Goal: Task Accomplishment & Management: Manage account settings

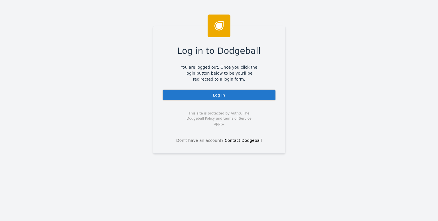
click at [199, 89] on div "Log in to Dodgeball You are logged out. Once you click the login button below t…" at bounding box center [219, 90] width 132 height 128
click at [199, 93] on div "Log In" at bounding box center [219, 94] width 114 height 11
click at [238, 94] on div "Log In" at bounding box center [219, 94] width 114 height 11
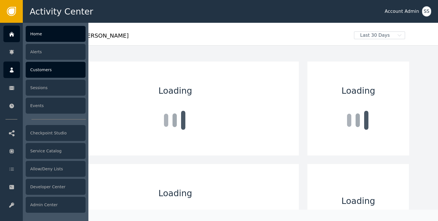
click at [9, 71] on icon at bounding box center [12, 70] width 6 height 6
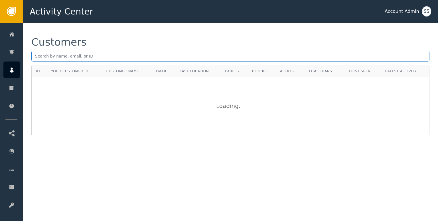
click at [91, 56] on input "text" at bounding box center [230, 56] width 398 height 11
paste input "[EMAIL_ADDRESS][DOMAIN_NAME]"
type input "[EMAIL_ADDRESS][DOMAIN_NAME]"
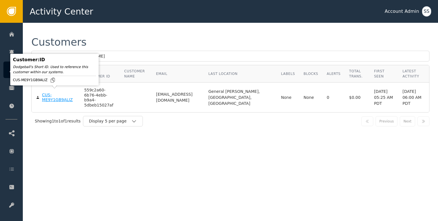
click at [54, 96] on div "CUS-ME9Y1GB9ALIZ" at bounding box center [59, 98] width 34 height 10
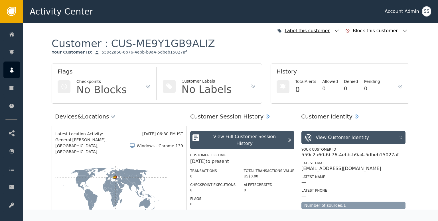
click at [339, 32] on icon "button" at bounding box center [337, 31] width 6 height 6
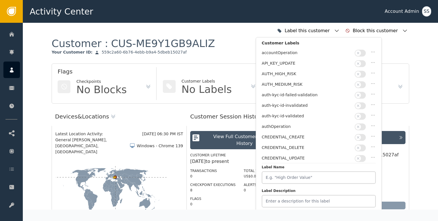
click at [363, 113] on button "button" at bounding box center [359, 116] width 11 height 7
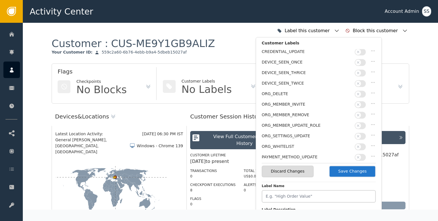
scroll to position [142, 0]
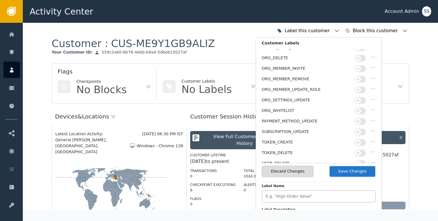
click at [343, 170] on button "Save Changes" at bounding box center [352, 172] width 47 height 12
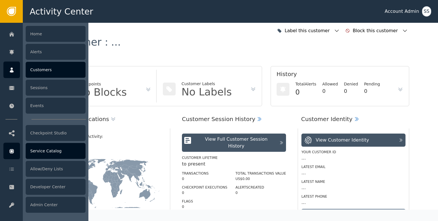
click at [9, 156] on div at bounding box center [11, 151] width 17 height 17
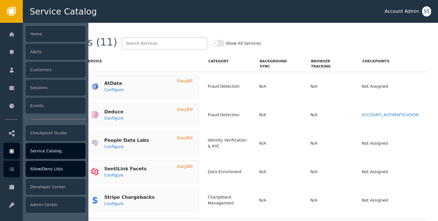
click at [13, 169] on icon at bounding box center [12, 169] width 6 height 6
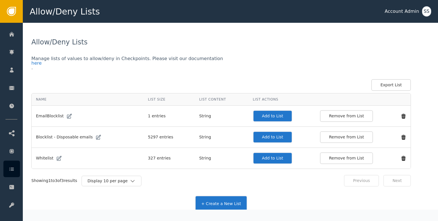
click at [253, 156] on button "Add to List" at bounding box center [273, 158] width 40 height 12
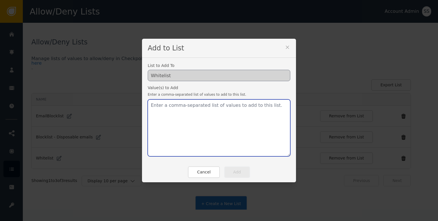
click at [193, 111] on textarea at bounding box center [219, 127] width 142 height 57
paste textarea "[EMAIL_ADDRESS][DOMAIN_NAME]"
type textarea "[EMAIL_ADDRESS][DOMAIN_NAME]"
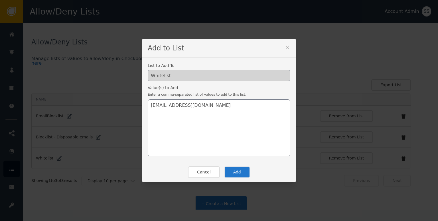
click at [233, 171] on button "Add" at bounding box center [237, 172] width 26 height 12
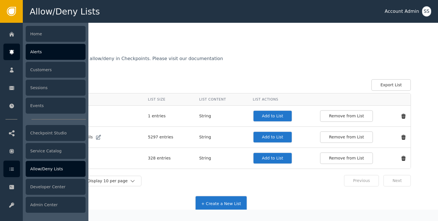
click at [17, 55] on div at bounding box center [11, 52] width 17 height 17
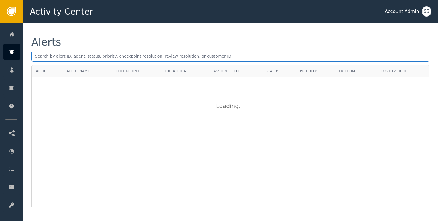
click at [49, 60] on input "text" at bounding box center [230, 56] width 398 height 11
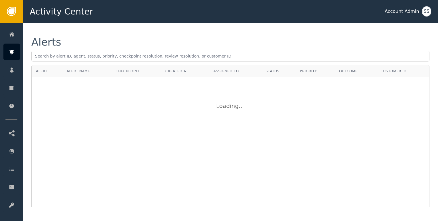
click at [24, 69] on div "Alerts Alert Alert Name Checkpoint Created At Assigned To Status Priority Outco…" at bounding box center [230, 122] width 415 height 199
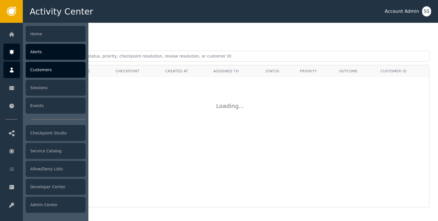
click at [12, 72] on icon at bounding box center [12, 70] width 4 height 5
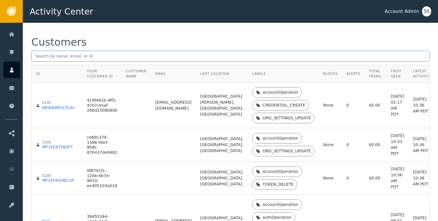
click at [56, 56] on input "text" at bounding box center [230, 56] width 398 height 11
paste input "[EMAIL_ADDRESS][DOMAIN_NAME]"
type input "[EMAIL_ADDRESS][DOMAIN_NAME]"
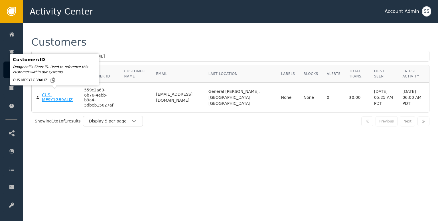
click at [59, 94] on div "CUS-ME9Y1GB9ALIZ" at bounding box center [59, 98] width 34 height 10
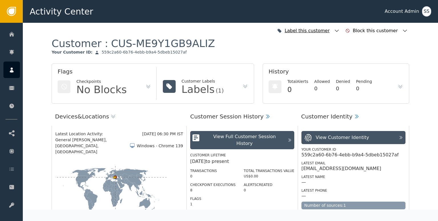
click at [341, 31] on div "Label this customer" at bounding box center [308, 31] width 65 height 13
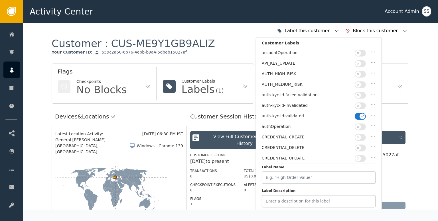
click at [224, 26] on div "Label this customer Customer Labels accountOperation API_KEY_UPDATE AUTH_HIGH_R…" at bounding box center [230, 31] width 357 height 13
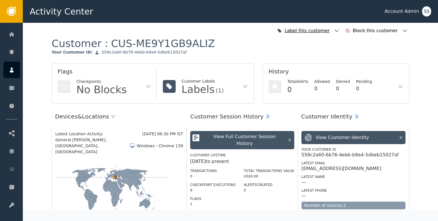
click at [341, 34] on div "Label this customer" at bounding box center [308, 31] width 65 height 13
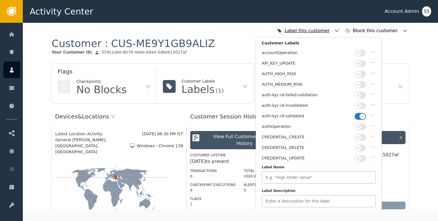
click at [341, 34] on div "Label this customer" at bounding box center [308, 31] width 65 height 13
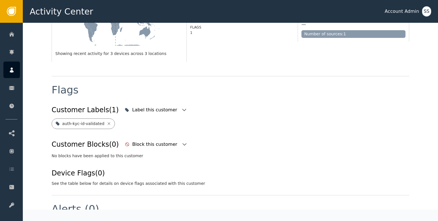
scroll to position [172, 0]
